Goal: Use online tool/utility: Utilize a website feature to perform a specific function

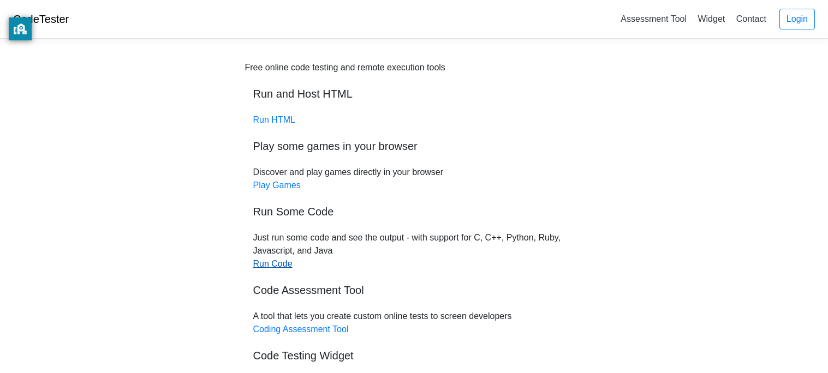
click at [279, 260] on link "Run Code" at bounding box center [272, 263] width 39 height 9
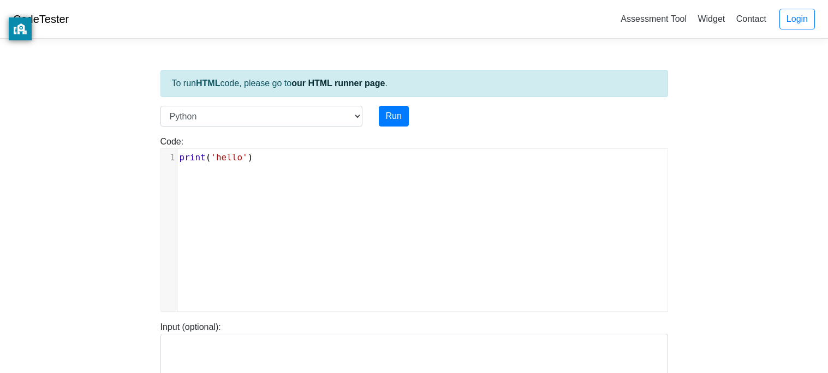
click at [370, 167] on div "xxxxxxxxxx 1 print ( 'hello' )" at bounding box center [422, 238] width 523 height 179
type textarea """
type textarea "print()"
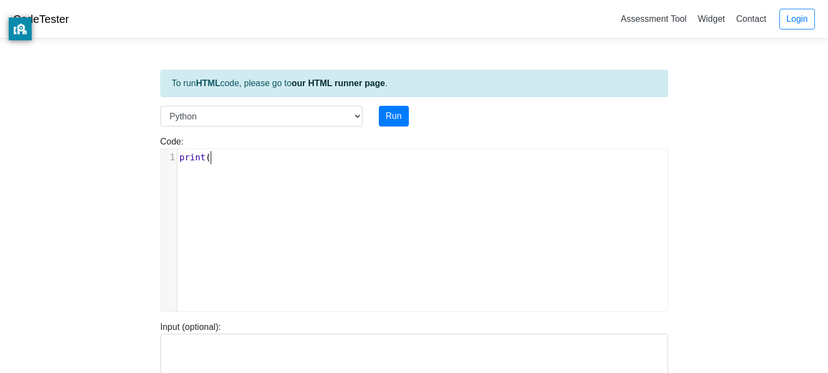
scroll to position [4, 36]
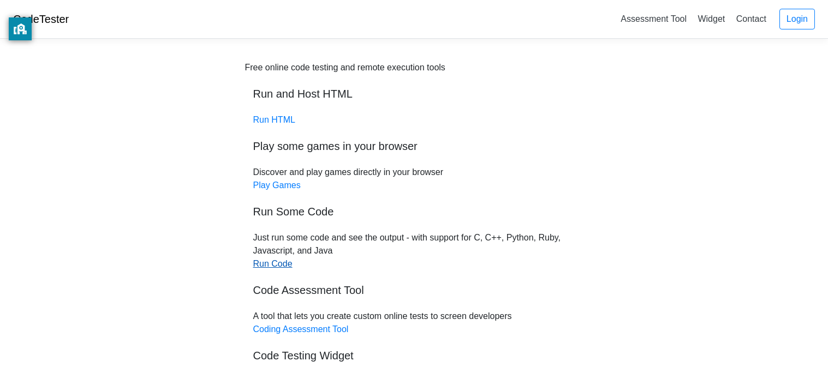
click at [276, 263] on link "Run Code" at bounding box center [272, 263] width 39 height 9
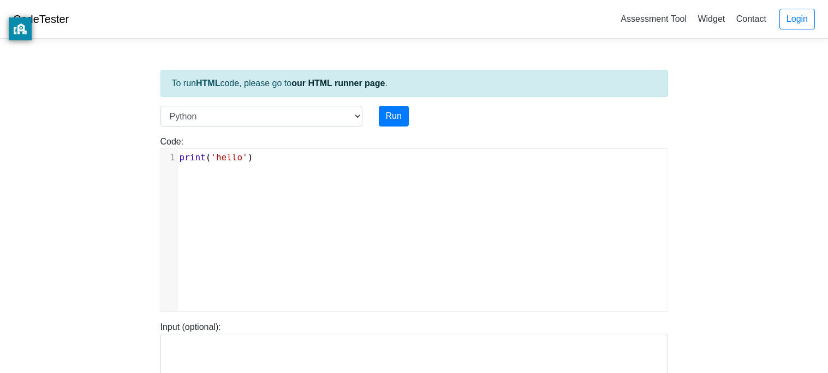
click at [276, 154] on pre "print ( 'hello' )" at bounding box center [422, 157] width 490 height 13
type textarea "print()"
type textarea """"
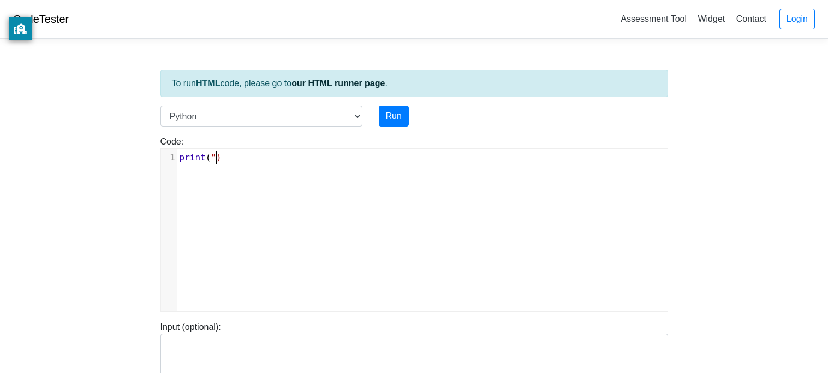
scroll to position [4, 9]
type textarea "print()"
type textarea """"
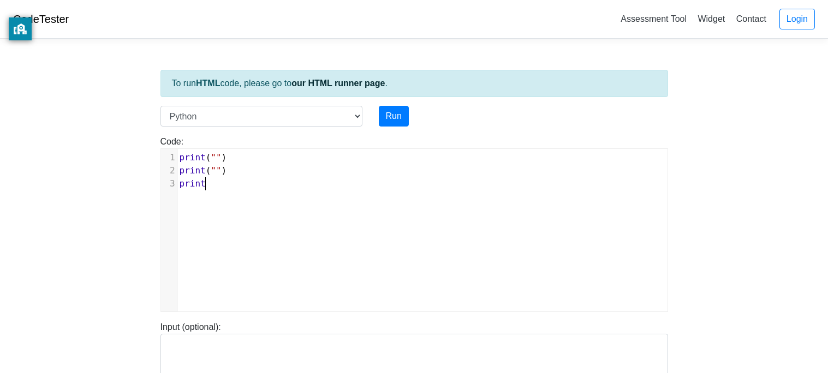
type textarea "print()"
type textarea """"
click at [241, 160] on pre "print ( "" )" at bounding box center [422, 157] width 490 height 13
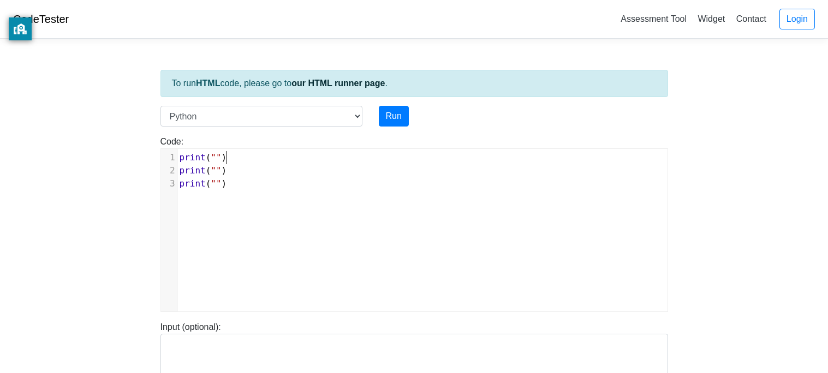
click at [259, 183] on pre "print ( "" )" at bounding box center [422, 183] width 490 height 13
click at [108, 210] on body "CodeTester Assessment Tool Widget Contact Login To run HTML code, please go to …" at bounding box center [414, 291] width 828 height 582
click at [217, 157] on span """" at bounding box center [216, 157] width 10 height 10
type textarea "Solve The Question"
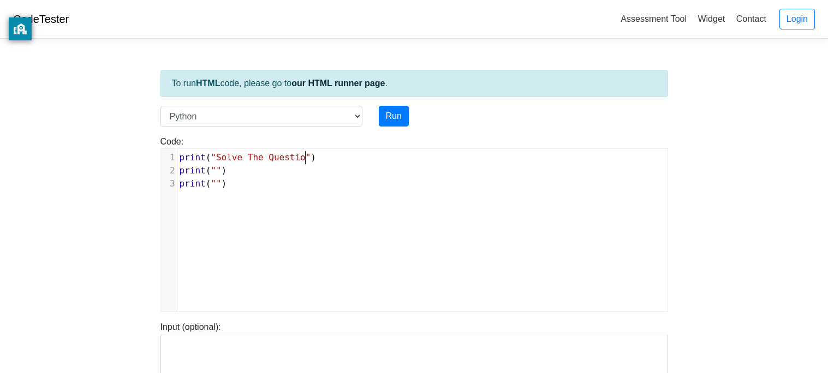
scroll to position [4, 94]
click at [217, 170] on span """" at bounding box center [216, 170] width 10 height 10
type textarea "Solve"
type textarea "Questo"
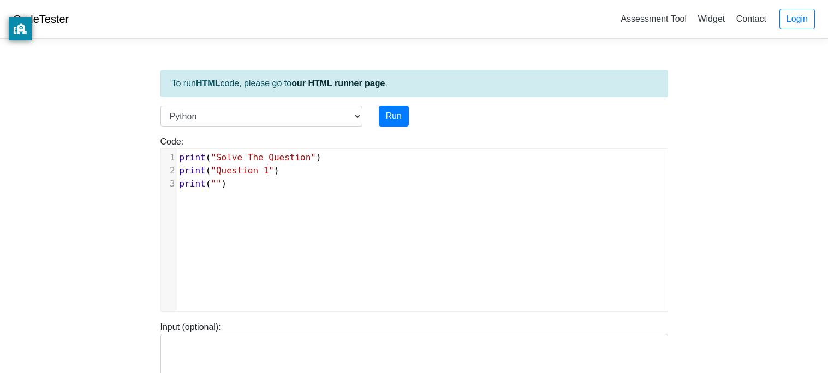
type textarea "ion 1."
click at [219, 185] on span """" at bounding box center [216, 183] width 10 height 10
click at [216, 175] on span ""Question 1."" at bounding box center [245, 170] width 68 height 10
click at [219, 186] on span """" at bounding box center [216, 183] width 10 height 10
click at [216, 186] on span """" at bounding box center [216, 183] width 10 height 10
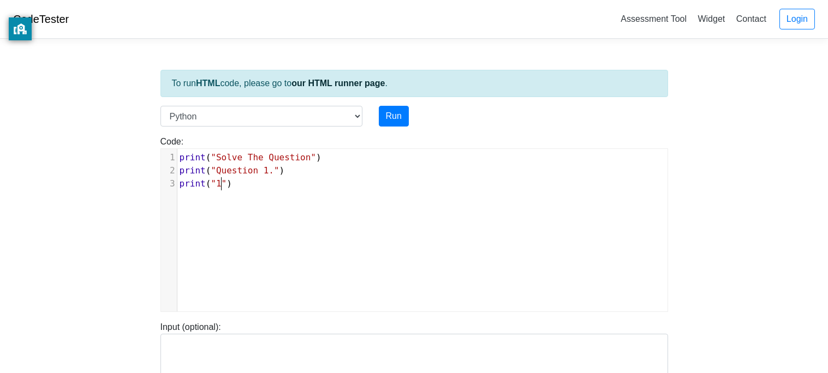
type textarea "1x"
type textarea "0x0"
type textarea "10"
click at [264, 181] on pre "print ( "10x10" )" at bounding box center [422, 183] width 490 height 13
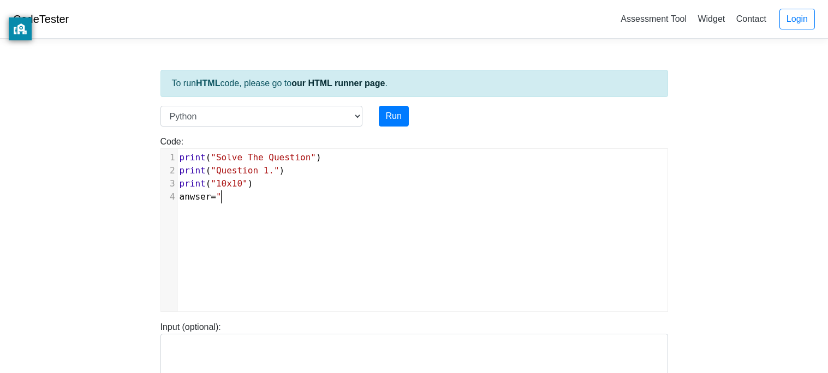
type textarea "anwser="""
click at [309, 195] on pre "anwser = """ at bounding box center [422, 196] width 490 height 13
type textarea "#put yu"
type textarea "ours i"
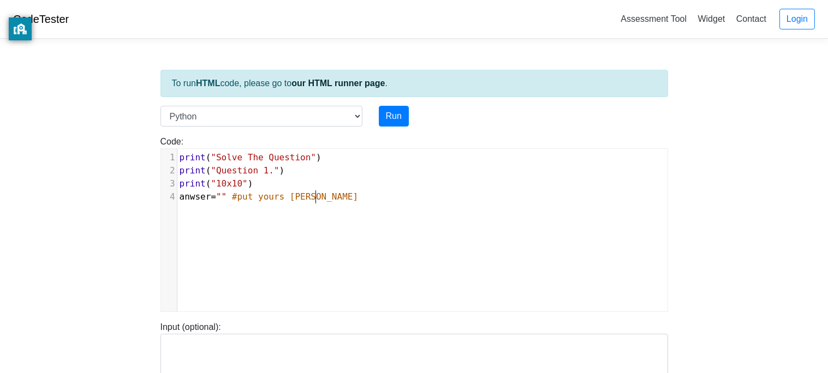
type textarea "answer"
type textarea "a"
type textarea "if answer=="""
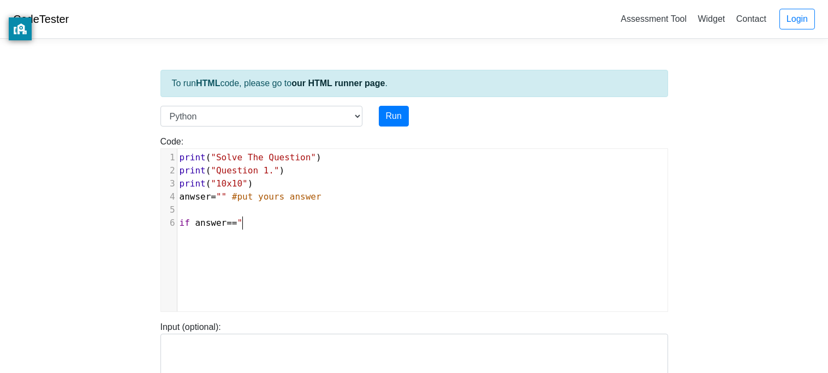
scroll to position [4, 68]
type textarea "100"
type textarea ":"
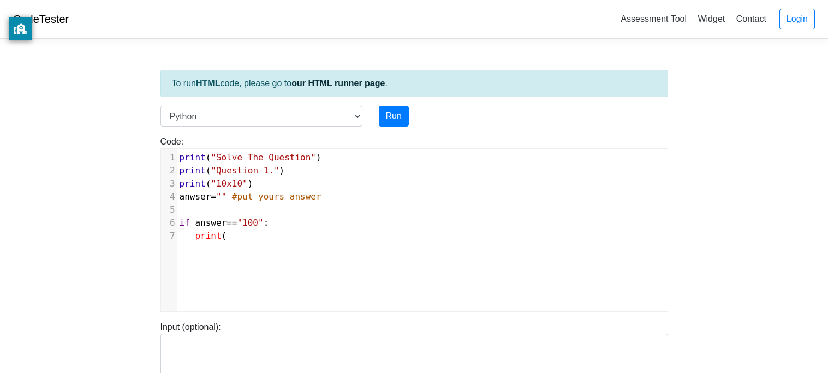
type textarea "print()"
type textarea """"
type textarea "Corect Answer Good Job!"
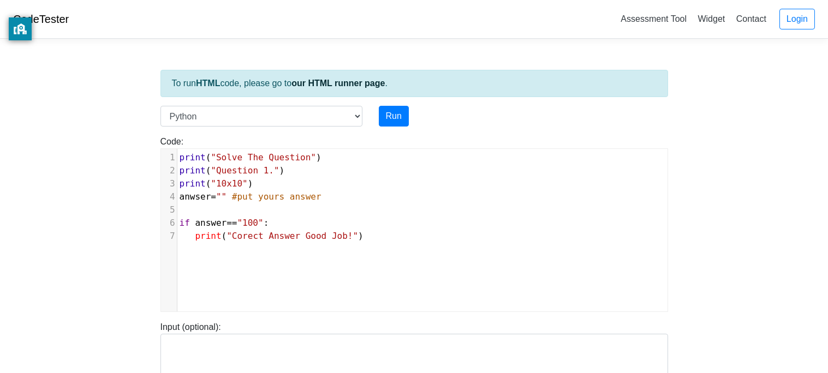
click at [457, 230] on pre "print ( "Corect Answer Good Job!" )" at bounding box center [422, 236] width 490 height 13
type textarea "else:"
type textarea "print()"
type textarea """"
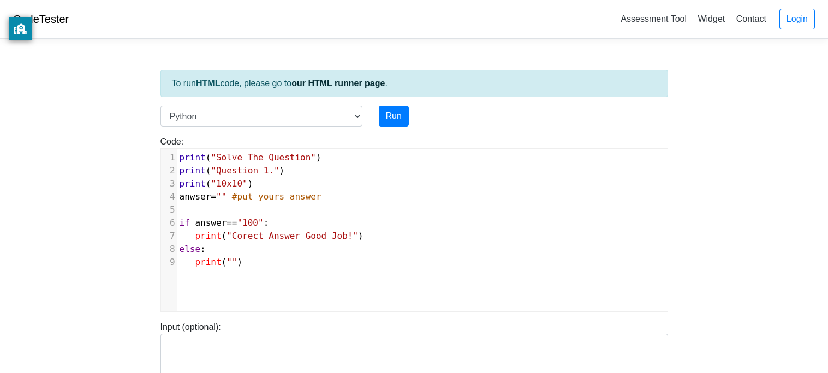
scroll to position [4, 9]
type textarea "Incorrect Answwe"
type textarea "e"
type textarea "er. Restrt"
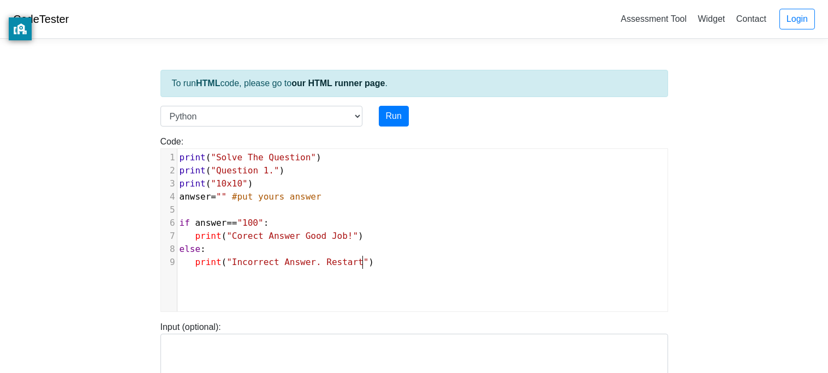
type textarea "art!"
click at [221, 192] on span """" at bounding box center [221, 197] width 10 height 10
type textarea "100"
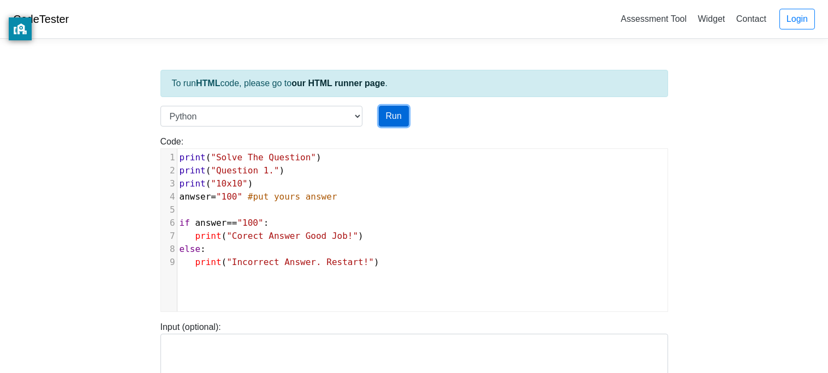
click at [389, 115] on button "Run" at bounding box center [394, 116] width 30 height 21
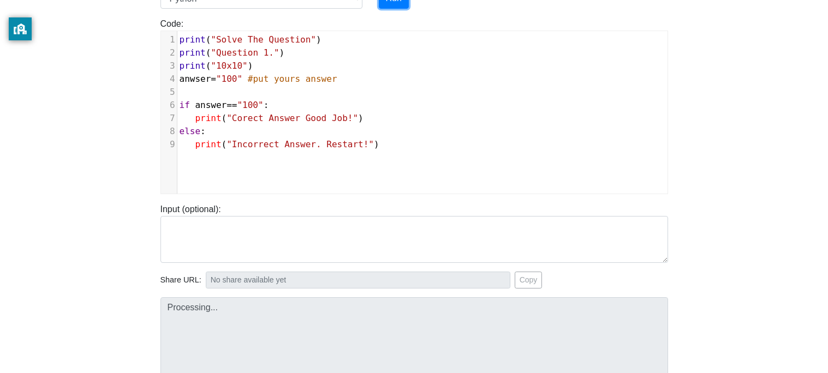
type input "https://codetester.io/runner?s=64zoBOxPXb"
type textarea "Submission status: Runtime Error (NZEC) Stdout: Solve The Question Question 1. …"
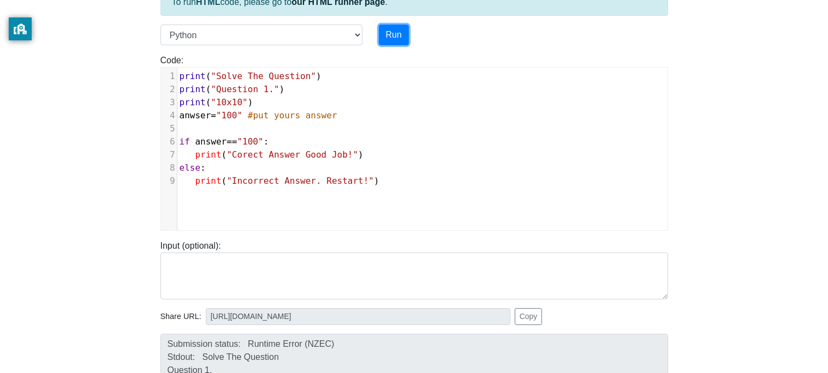
scroll to position [81, 0]
click at [227, 118] on span ""100"" at bounding box center [229, 116] width 26 height 10
click at [265, 117] on span "#put yours answer" at bounding box center [293, 116] width 90 height 10
click at [270, 136] on pre "if answer == "100" :" at bounding box center [422, 142] width 490 height 13
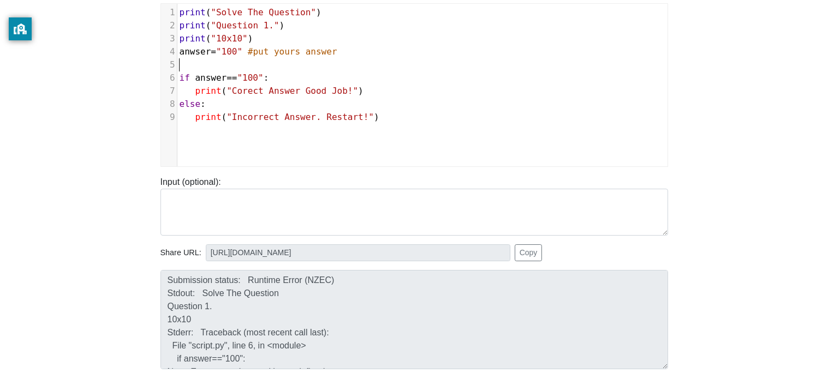
scroll to position [146, 0]
click at [208, 85] on span "print" at bounding box center [208, 90] width 26 height 10
click at [228, 86] on span ""Corect Answer Good Job!"" at bounding box center [293, 90] width 132 height 10
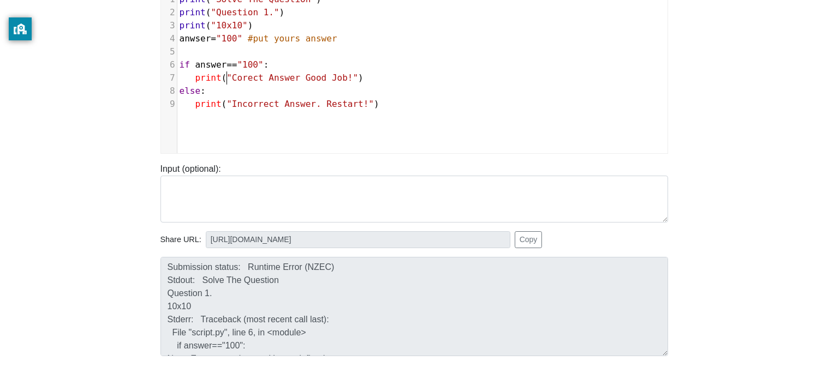
scroll to position [157, 0]
click at [228, 64] on span "==" at bounding box center [232, 66] width 10 height 10
click at [227, 68] on span "==" at bounding box center [232, 66] width 10 height 10
click at [241, 71] on pre "if answer == "100" :" at bounding box center [422, 66] width 490 height 13
click at [260, 66] on span ""100"" at bounding box center [250, 66] width 26 height 10
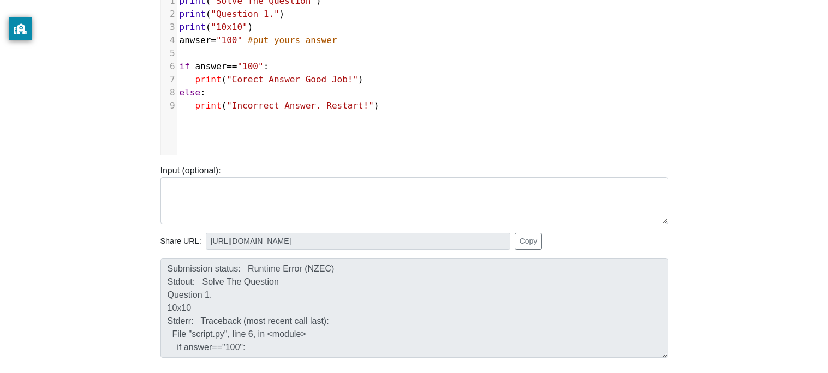
click at [270, 67] on pre "if answer == "100" :" at bounding box center [422, 66] width 490 height 13
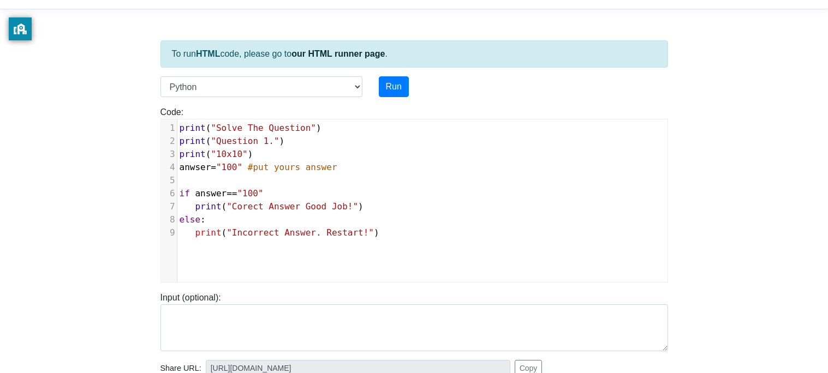
scroll to position [34, 0]
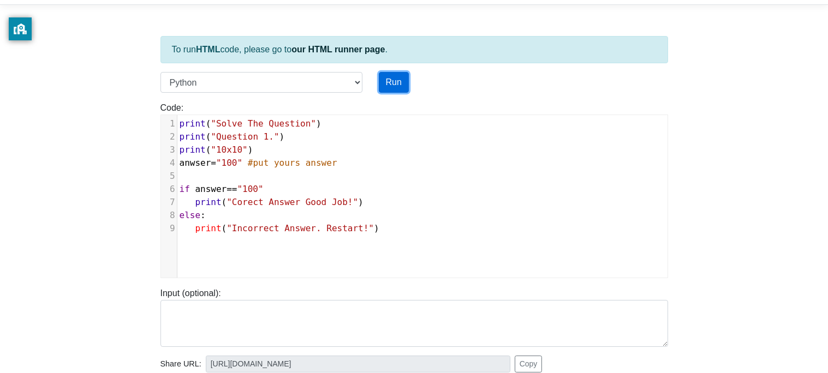
click at [388, 79] on button "Run" at bounding box center [394, 82] width 30 height 21
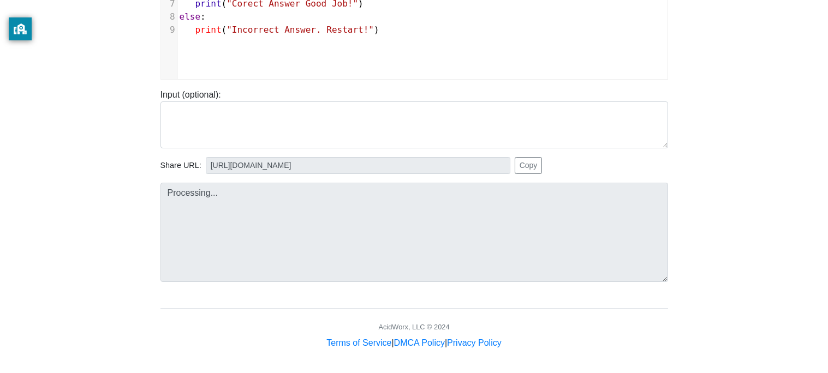
type input "https://codetester.io/runner?s=59zJD5Q8lj"
type textarea "Submission status: Runtime Error (NZEC) Stderr: File "script.py", line 6 if ans…"
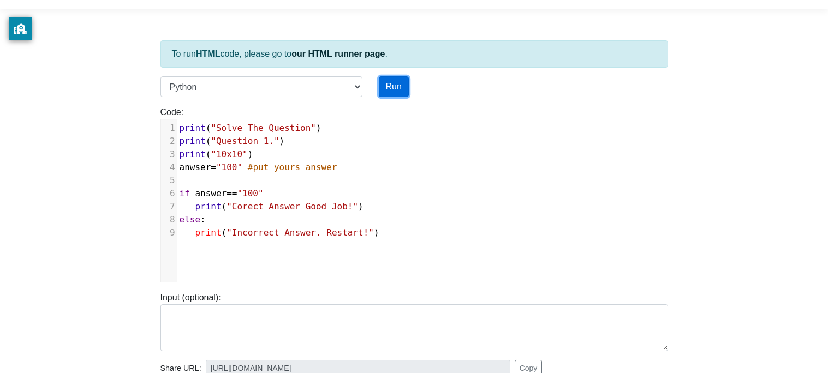
scroll to position [31, 0]
